Goal: Find specific page/section: Find specific page/section

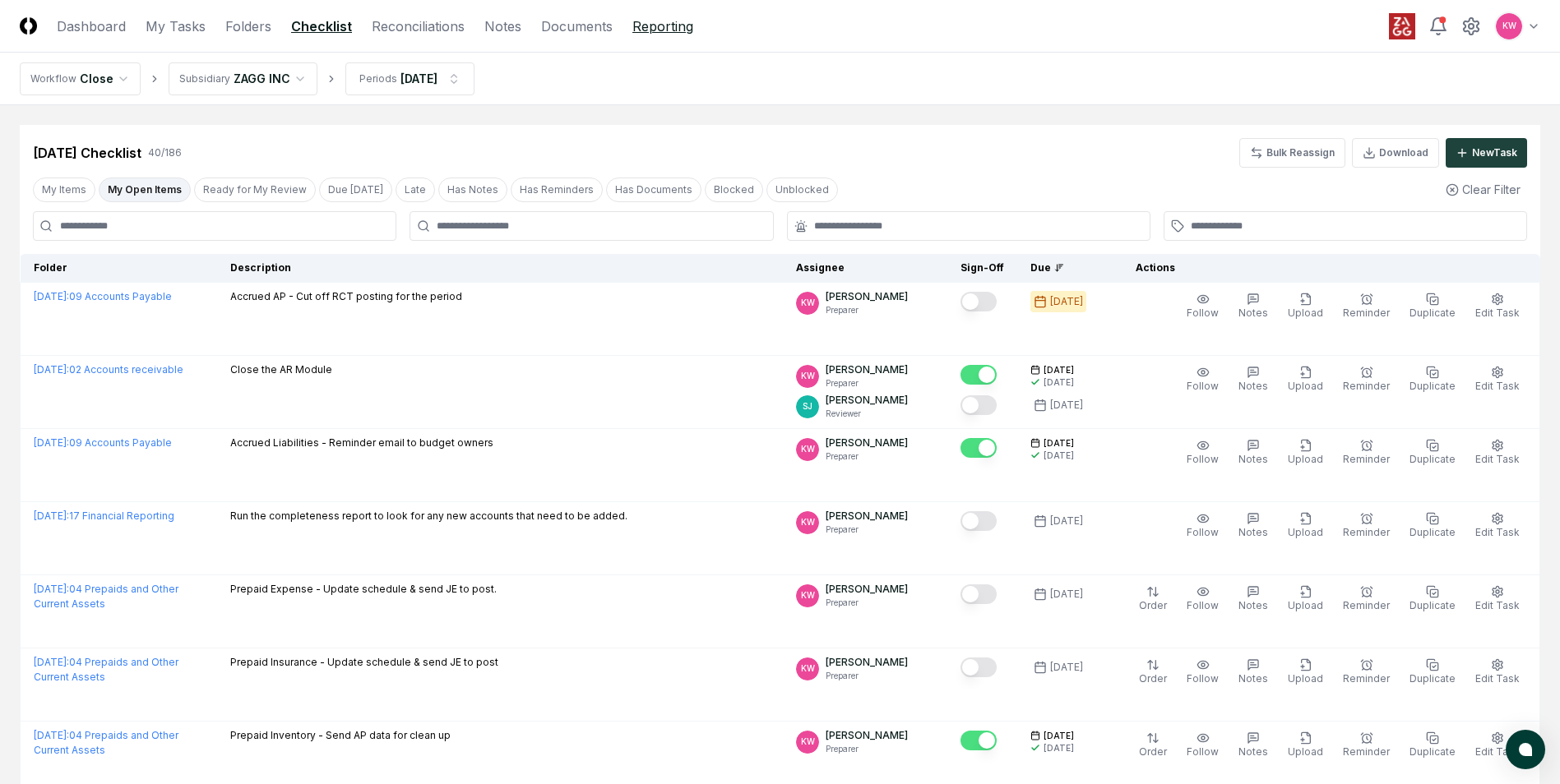
click at [663, 31] on link "Reporting" at bounding box center [662, 27] width 60 height 20
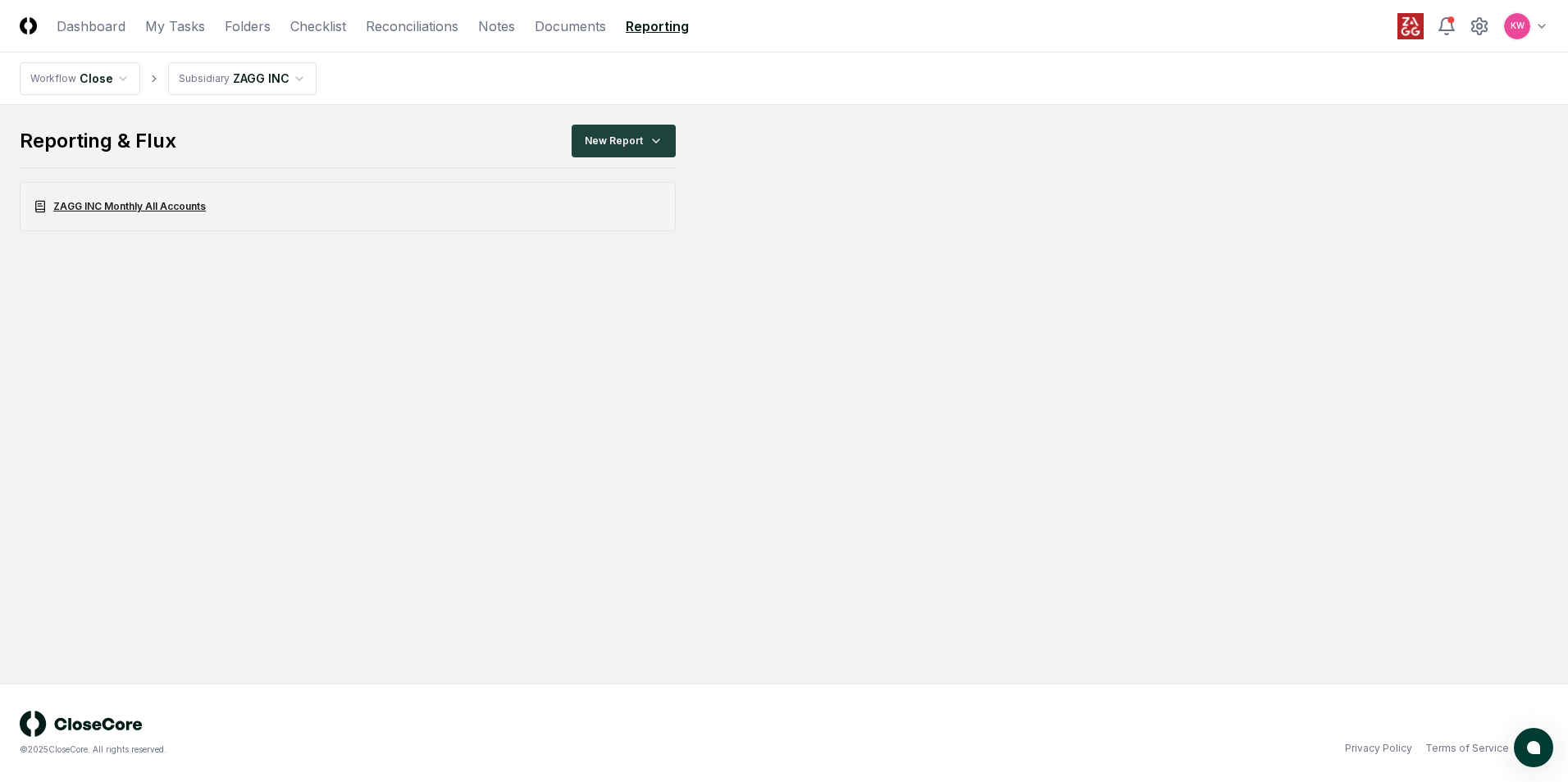
click at [152, 207] on link "ZAGG INC Monthly All Accounts" at bounding box center [347, 207] width 656 height 50
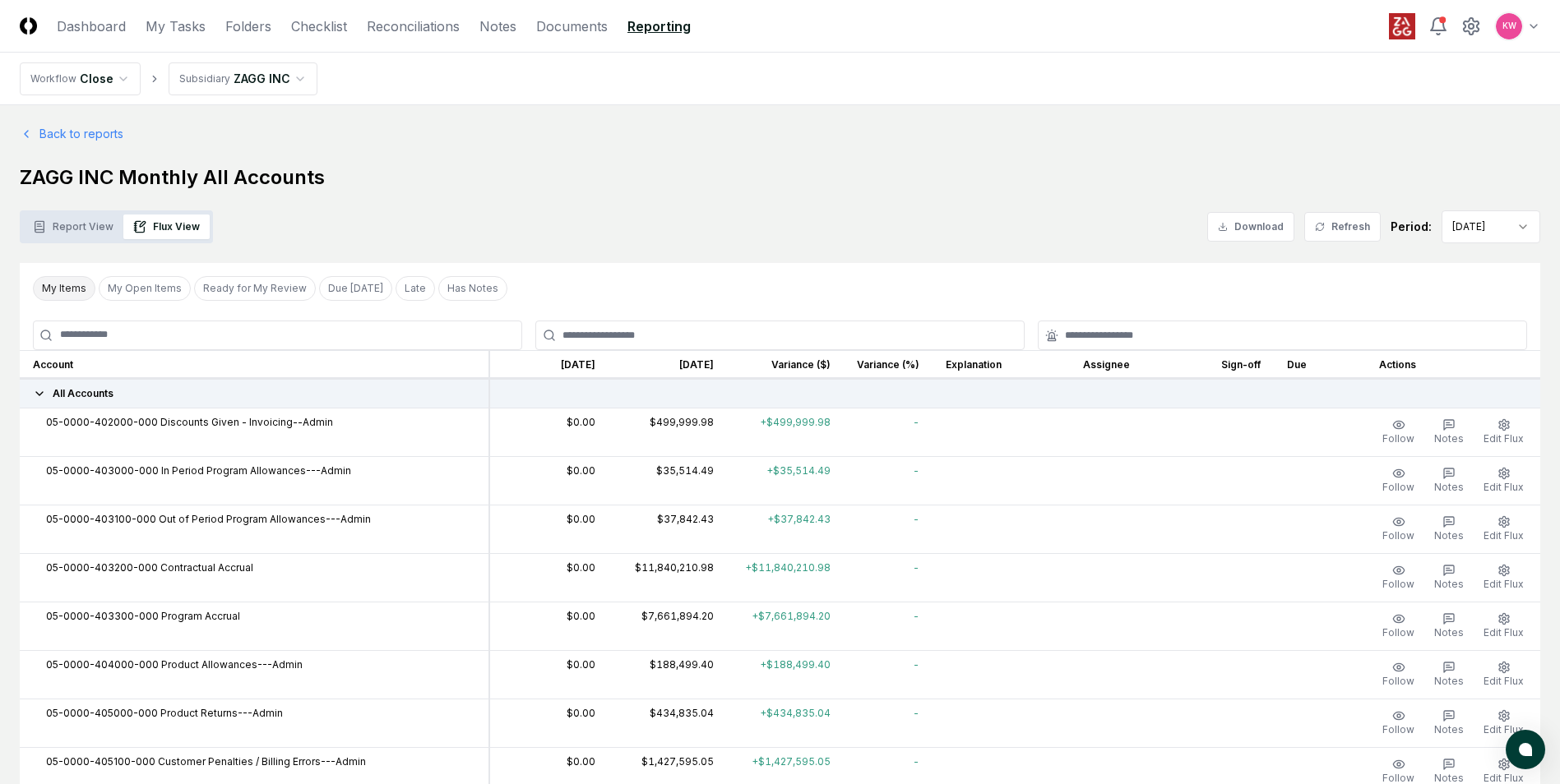
click at [73, 291] on button "My Items" at bounding box center [64, 289] width 62 height 25
